Goal: Information Seeking & Learning: Learn about a topic

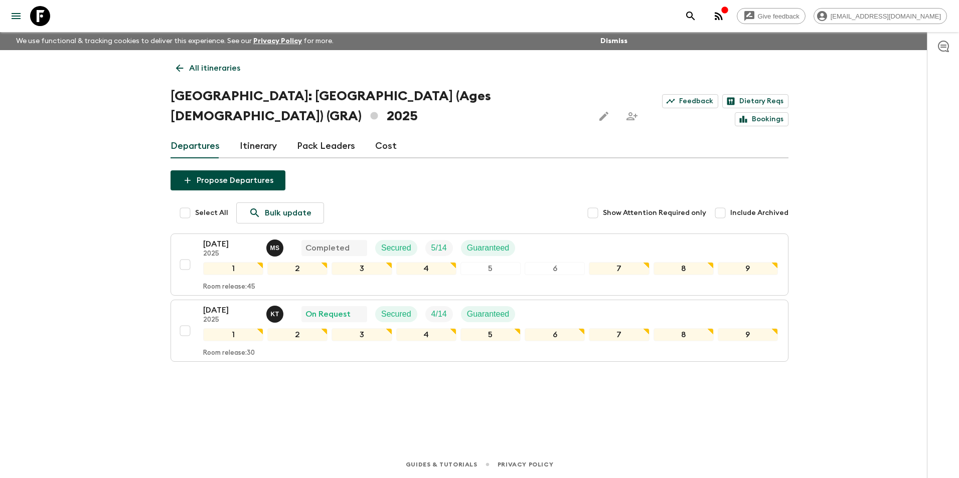
click at [198, 67] on p "All itineraries" at bounding box center [214, 68] width 51 height 12
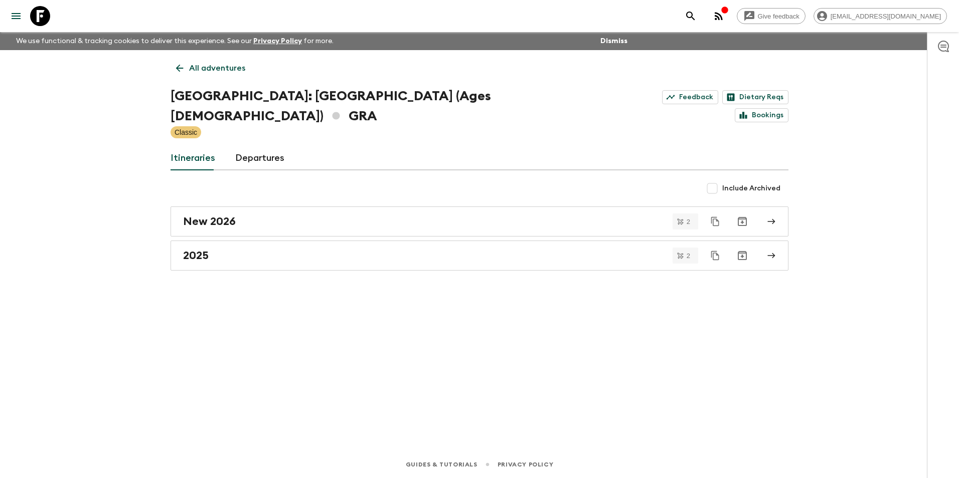
click at [194, 68] on p "All adventures" at bounding box center [217, 68] width 56 height 12
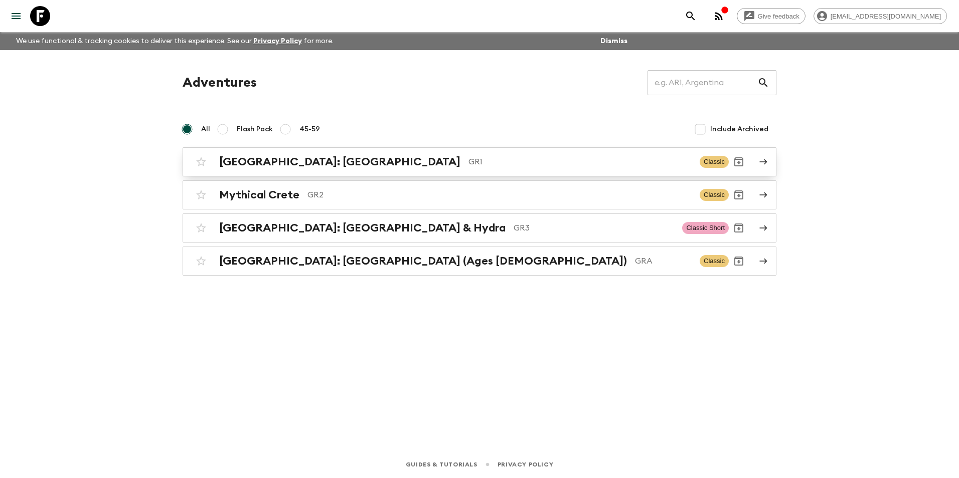
click at [271, 163] on h2 "[GEOGRAPHIC_DATA]: [GEOGRAPHIC_DATA]" at bounding box center [339, 161] width 241 height 13
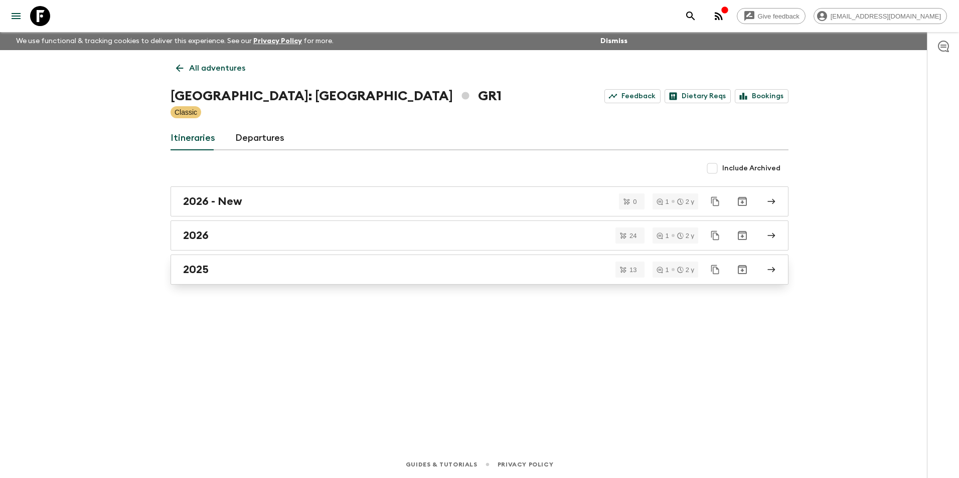
click at [197, 267] on h2 "2025" at bounding box center [196, 269] width 26 height 13
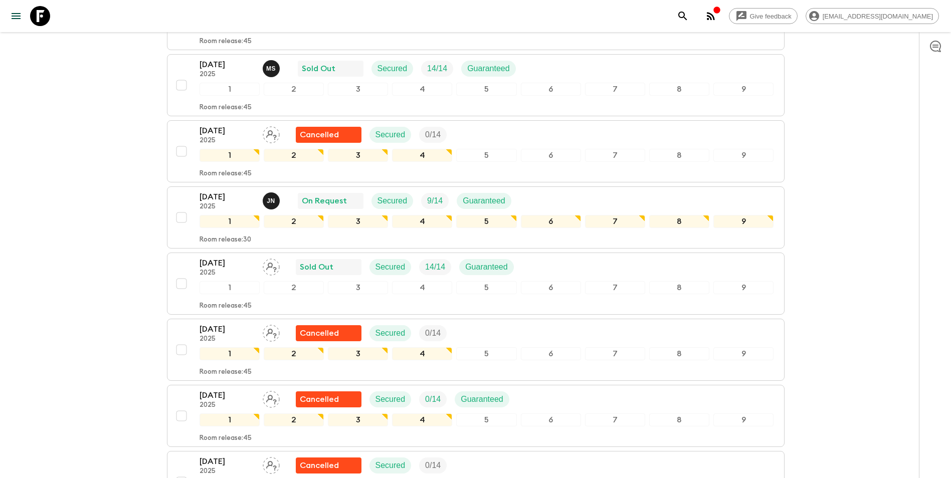
scroll to position [602, 0]
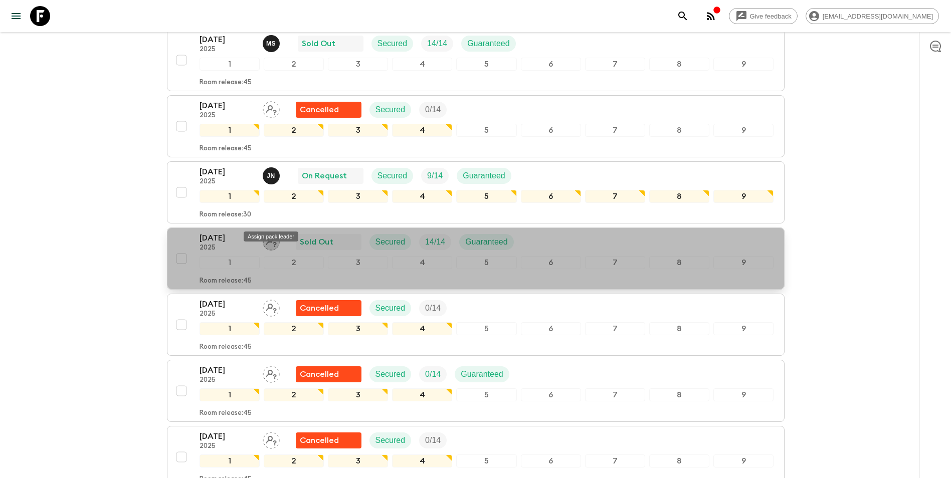
click at [273, 234] on icon "Assign pack leader" at bounding box center [271, 242] width 17 height 17
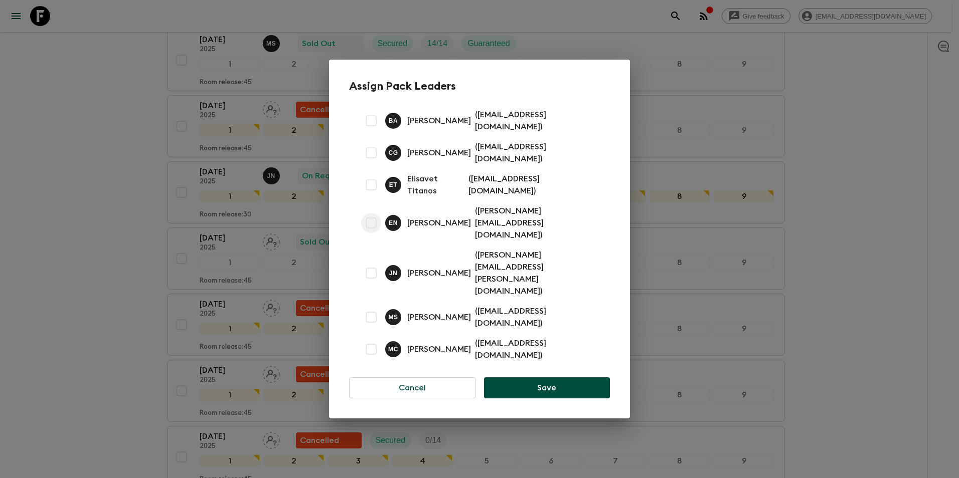
click at [374, 233] on input "checkbox" at bounding box center [371, 223] width 20 height 20
checkbox input "true"
click at [476, 378] on button "Save" at bounding box center [547, 388] width 126 height 21
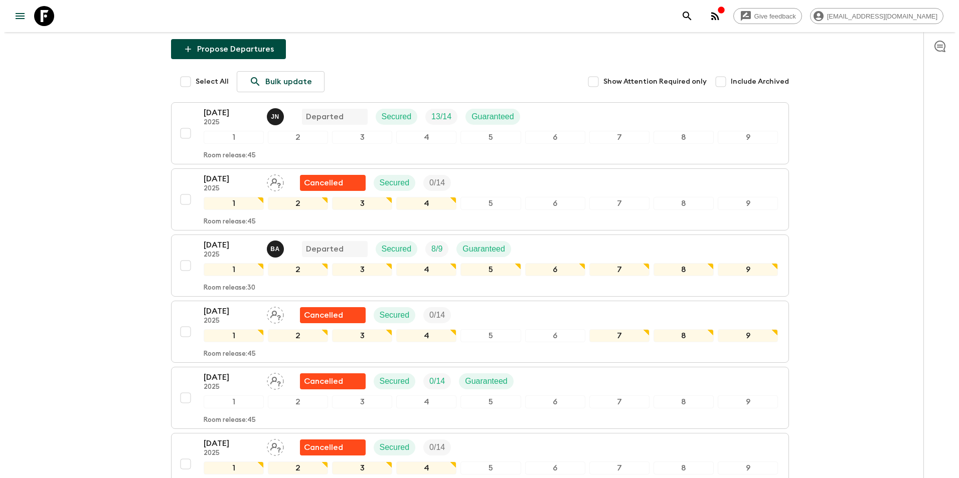
scroll to position [0, 0]
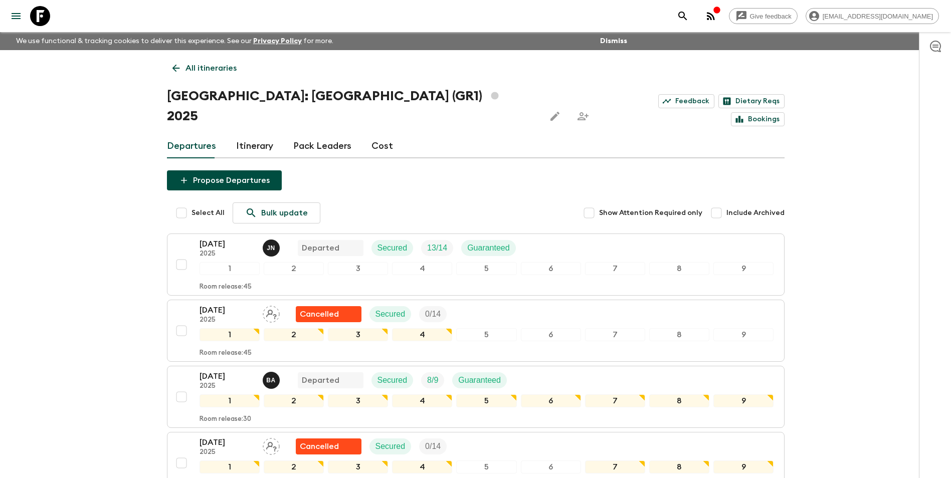
click at [202, 68] on p "All itineraries" at bounding box center [211, 68] width 51 height 12
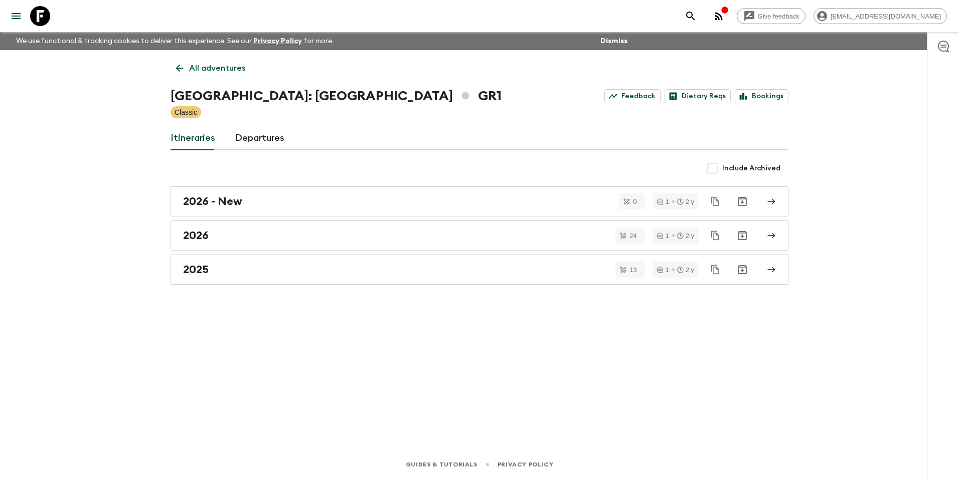
click at [205, 69] on p "All adventures" at bounding box center [217, 68] width 56 height 12
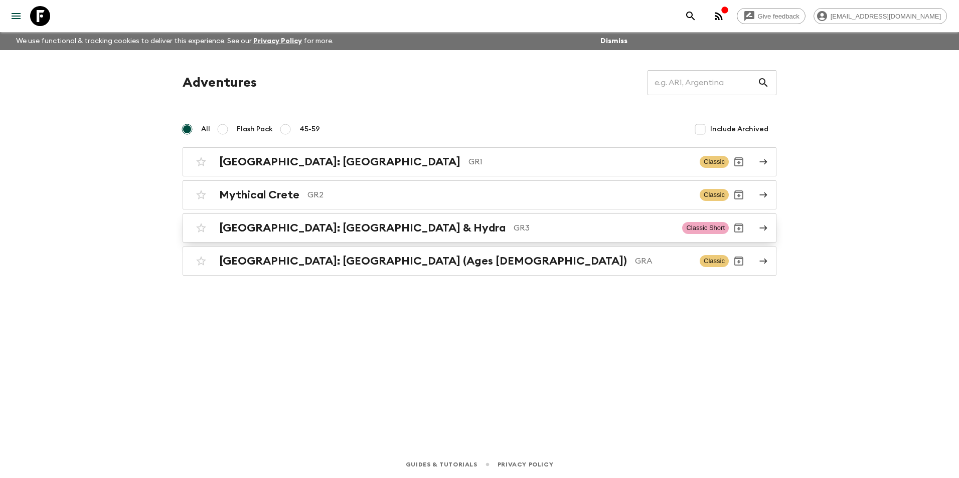
click at [253, 230] on h2 "[GEOGRAPHIC_DATA]: [GEOGRAPHIC_DATA] & Hydra" at bounding box center [362, 228] width 286 height 13
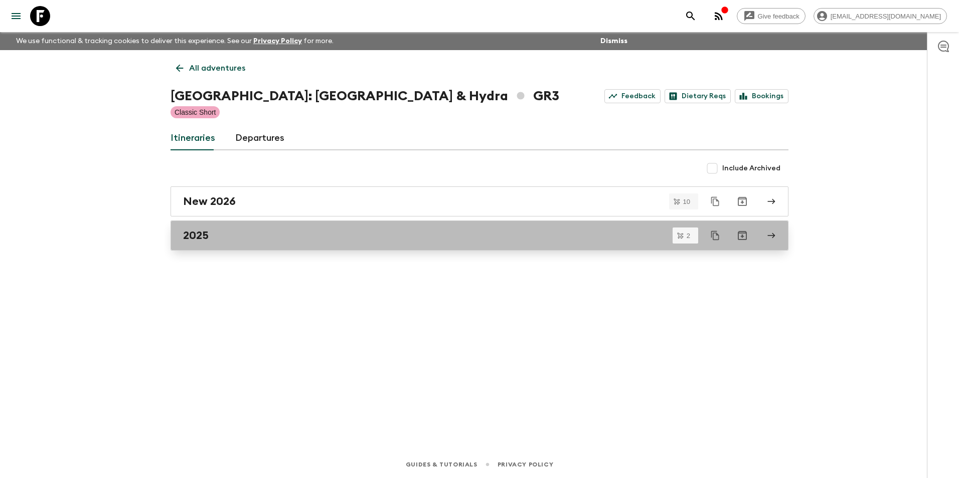
click at [197, 235] on h2 "2025" at bounding box center [196, 235] width 26 height 13
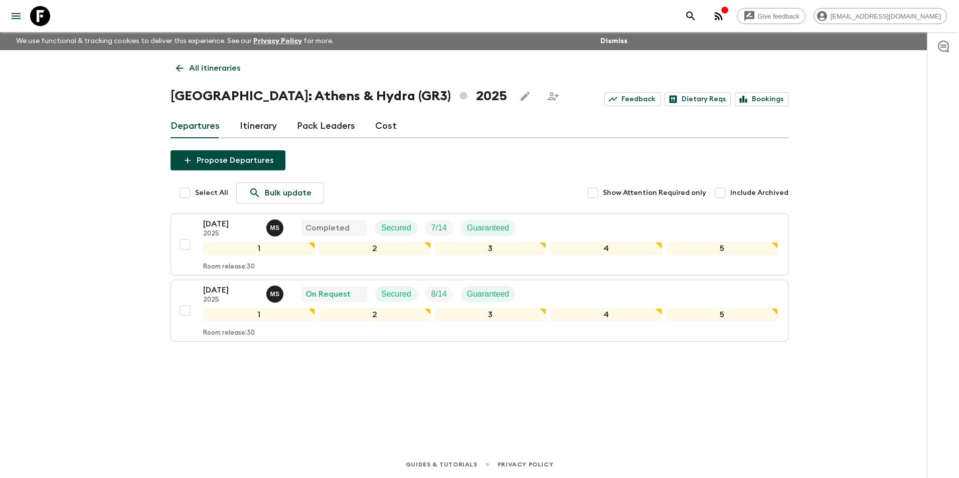
click at [210, 70] on p "All itineraries" at bounding box center [214, 68] width 51 height 12
